Goal: Information Seeking & Learning: Learn about a topic

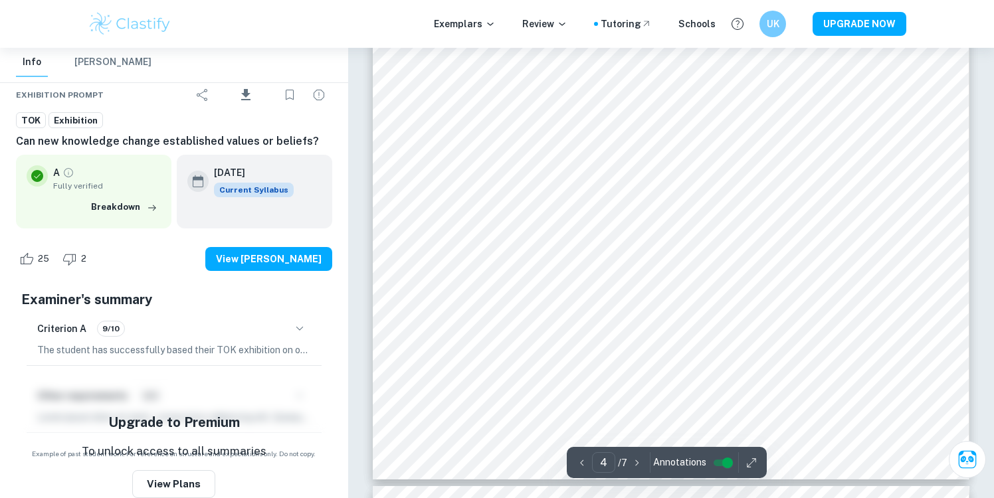
scroll to position [3163, 0]
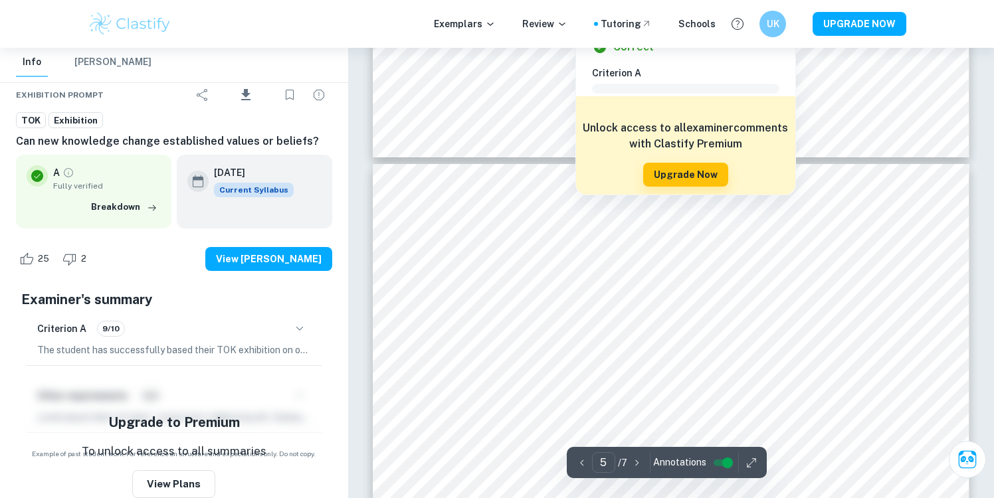
type input "4"
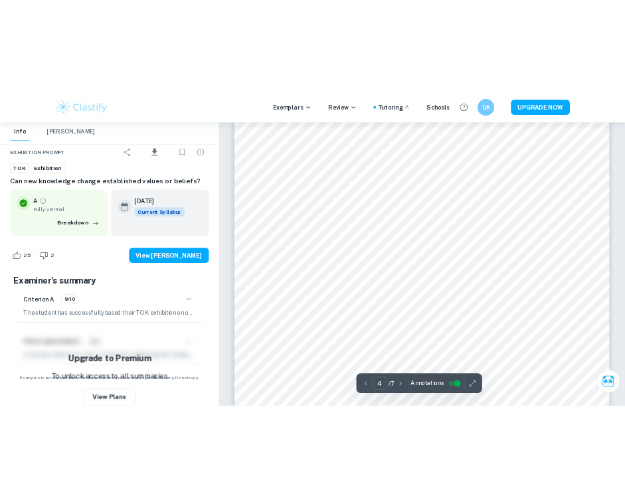
scroll to position [2990, 0]
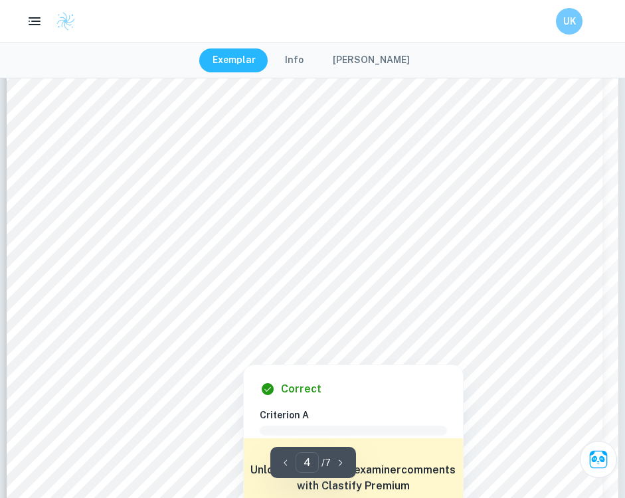
click at [498, 305] on div at bounding box center [301, 306] width 414 height 29
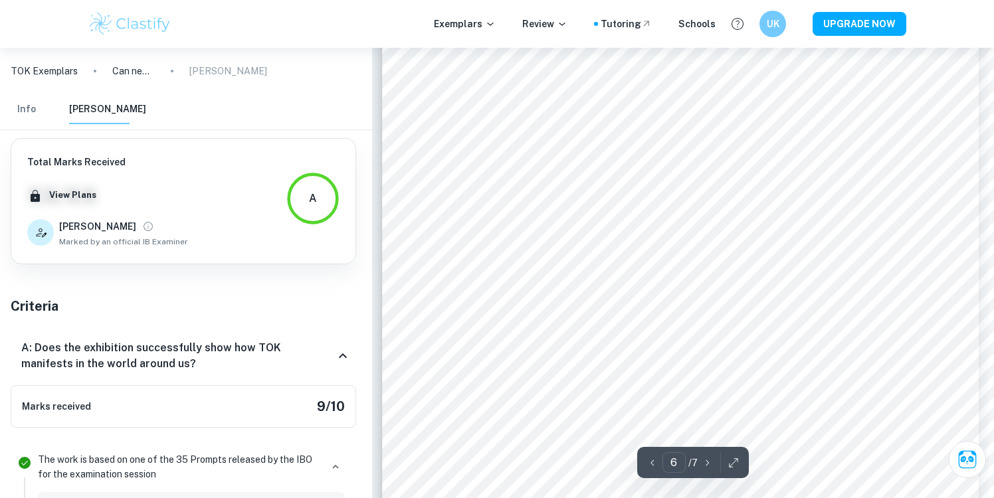
scroll to position [4577, 5]
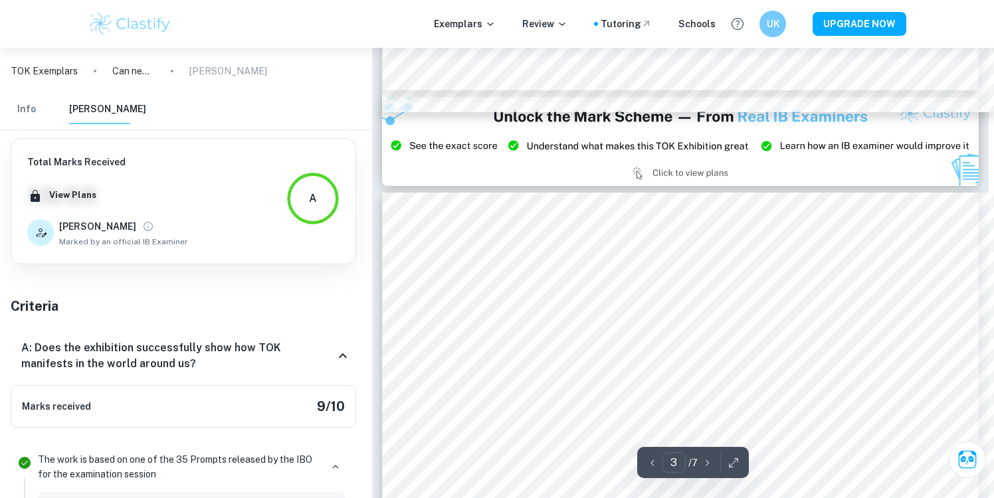
type input "2"
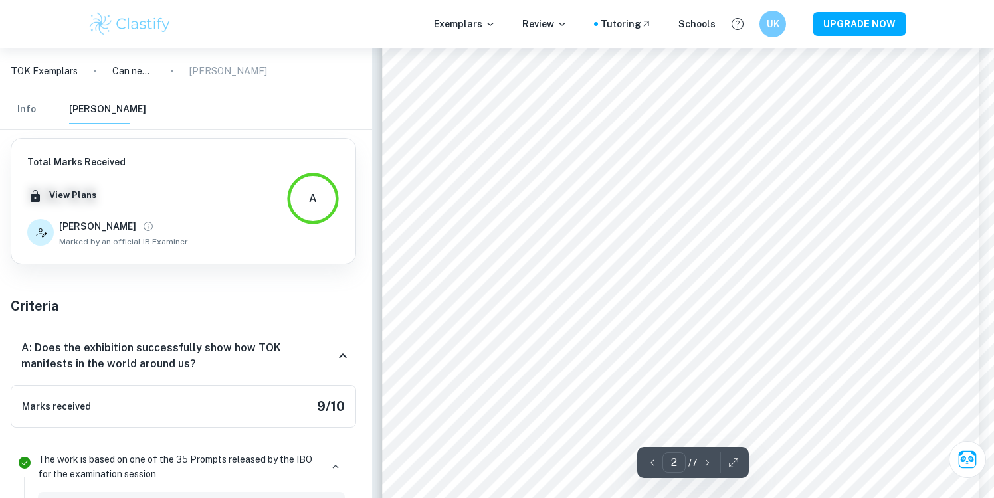
scroll to position [1014, 5]
